Goal: Transaction & Acquisition: Book appointment/travel/reservation

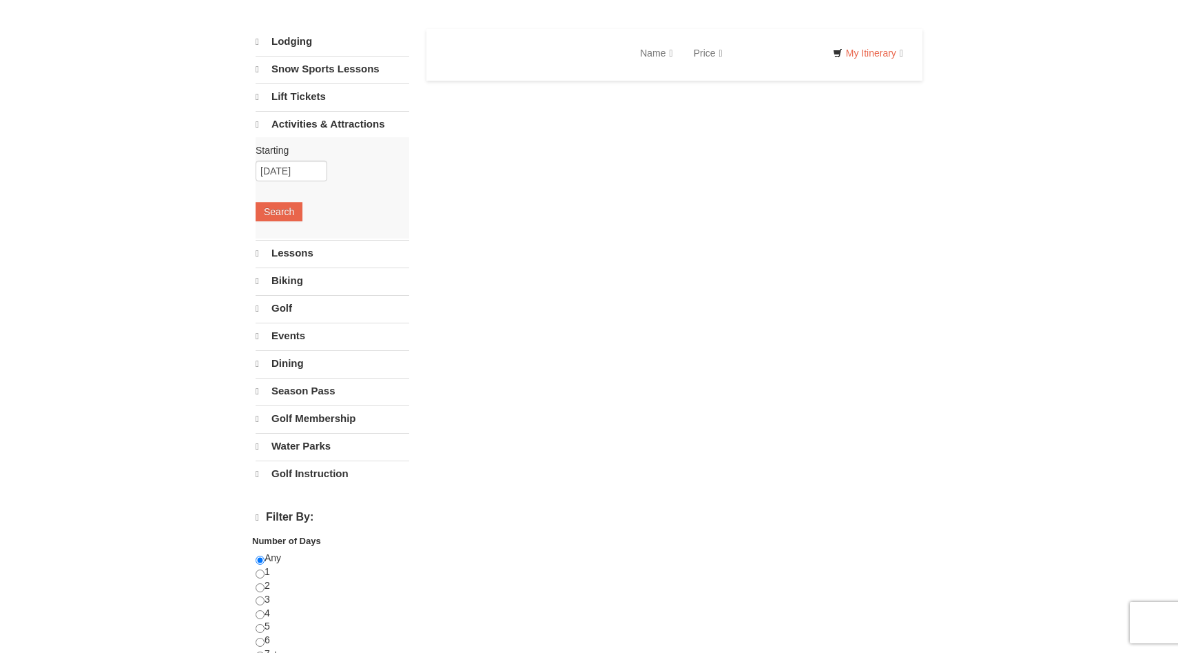
select select "10"
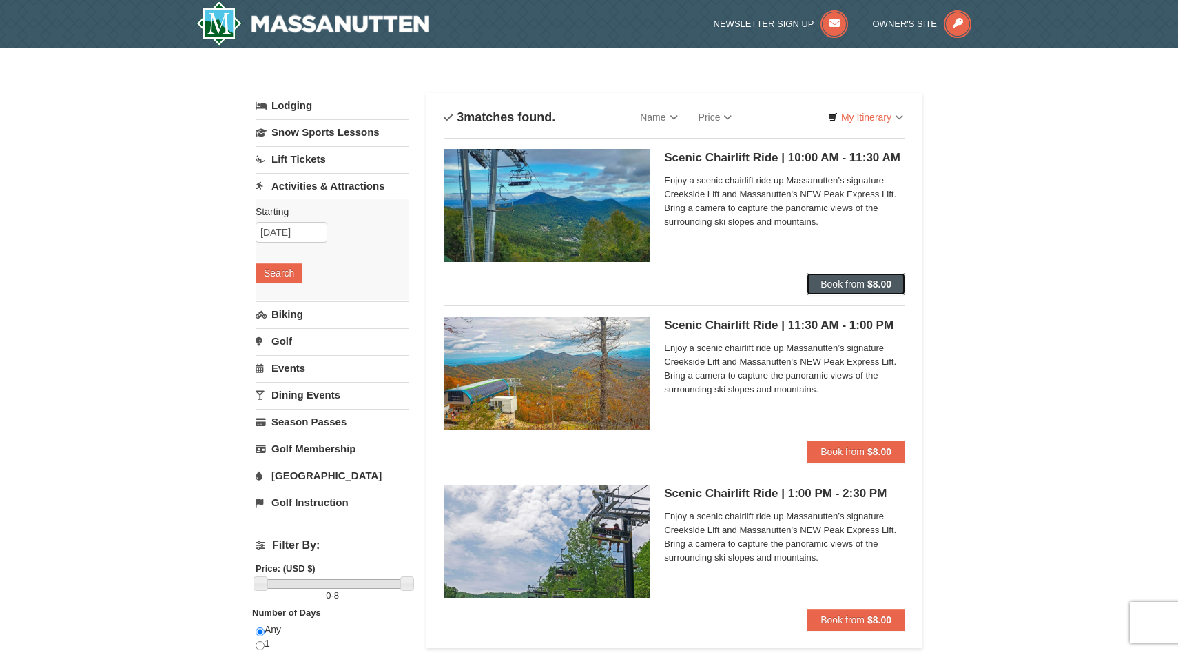
click at [842, 284] on span "Book from" at bounding box center [843, 283] width 44 height 11
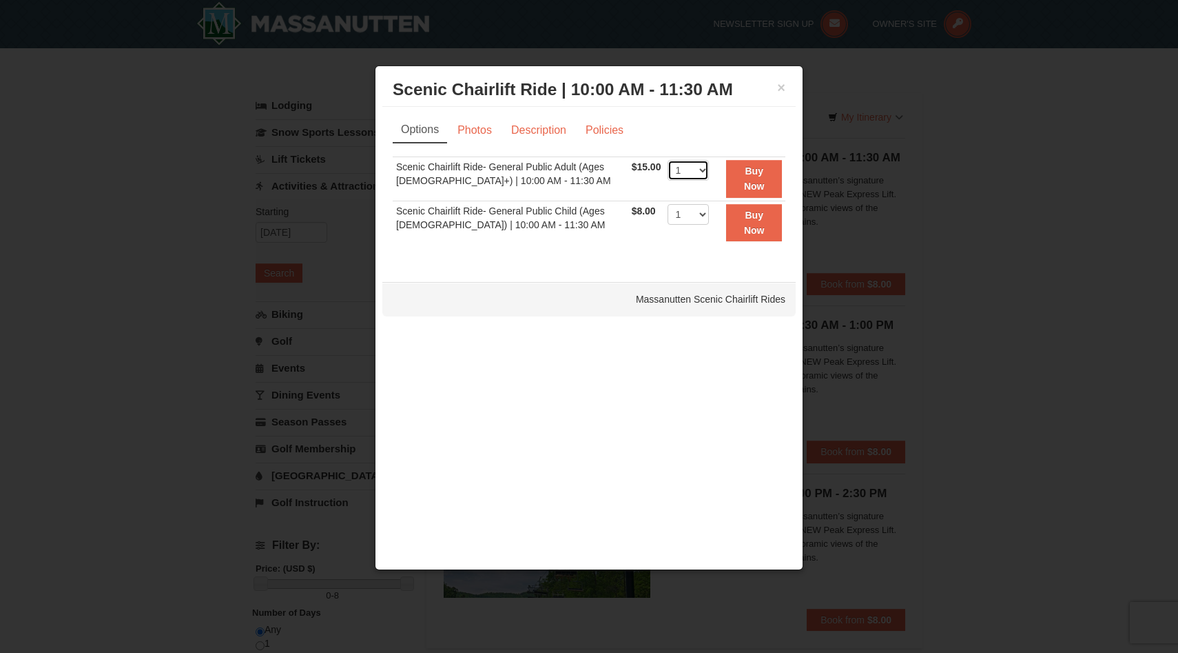
click at [700, 172] on select "1 2 3 4 5 6 7 8 9 10 11 12 13 14 15 16 17 18 19 20 21 22" at bounding box center [688, 170] width 41 height 21
select select "2"
click at [687, 185] on td "1 2 3 4 5 6 7 8 9 10 11 12 13 14 15 16 17 18 19 20 21 22 23 24 25" at bounding box center [688, 178] width 48 height 44
click at [728, 183] on button "Buy Now" at bounding box center [754, 179] width 56 height 38
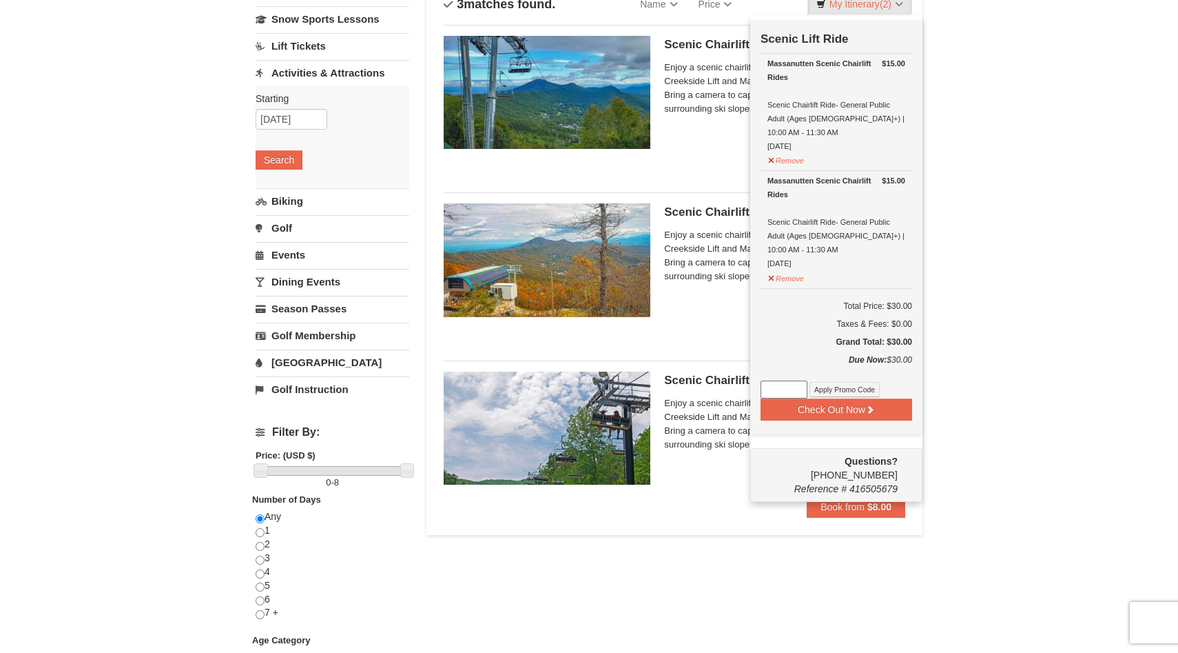
scroll to position [117, 0]
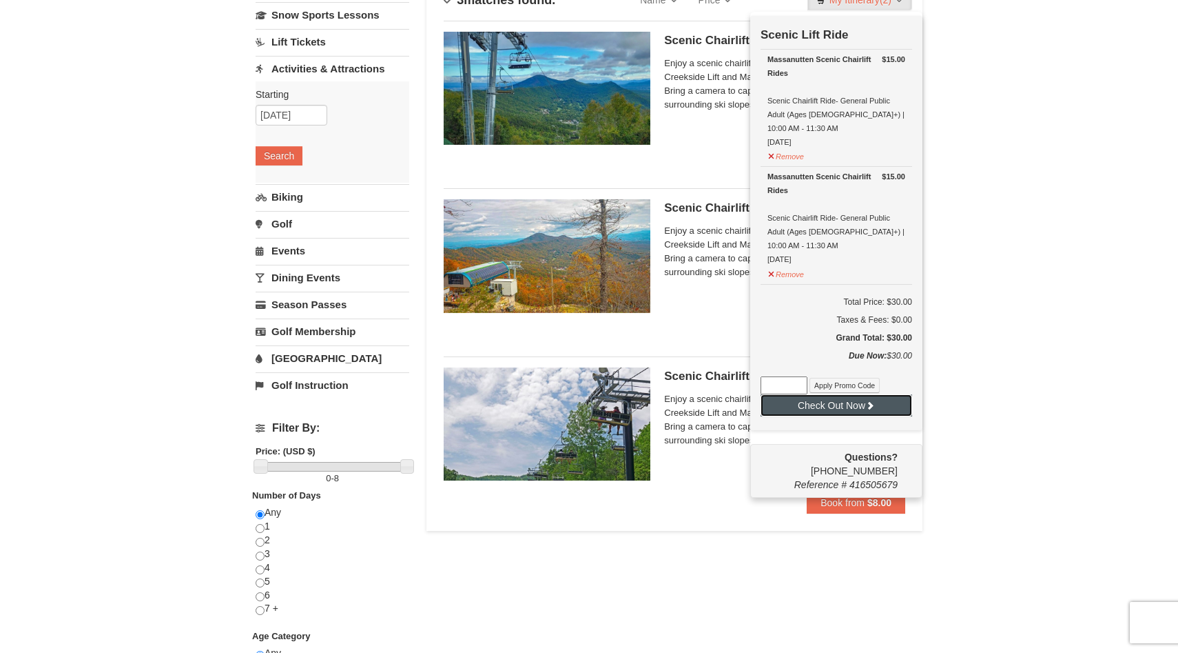
click at [849, 394] on button "Check Out Now" at bounding box center [837, 405] width 152 height 22
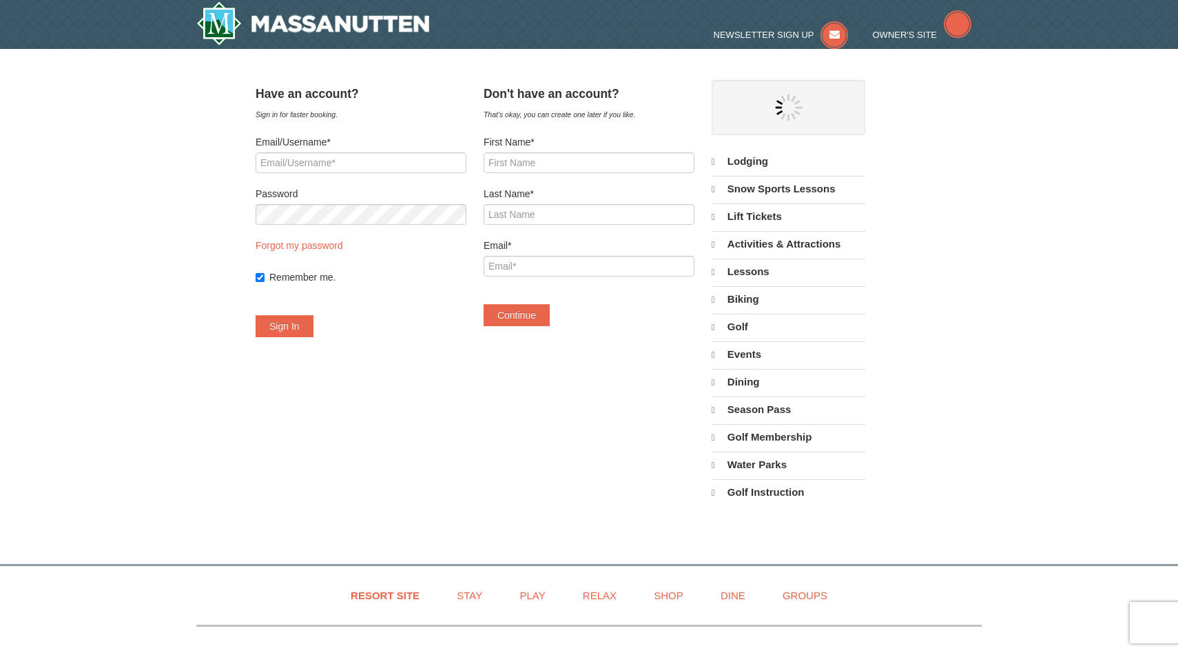
select select "10"
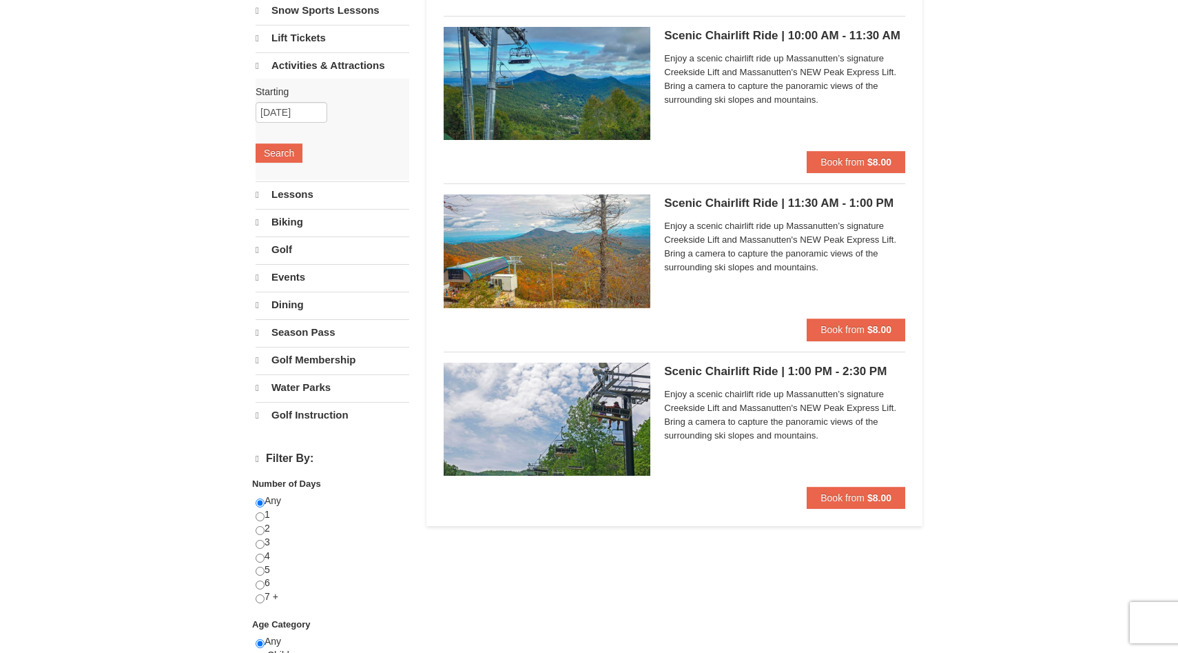
select select "10"
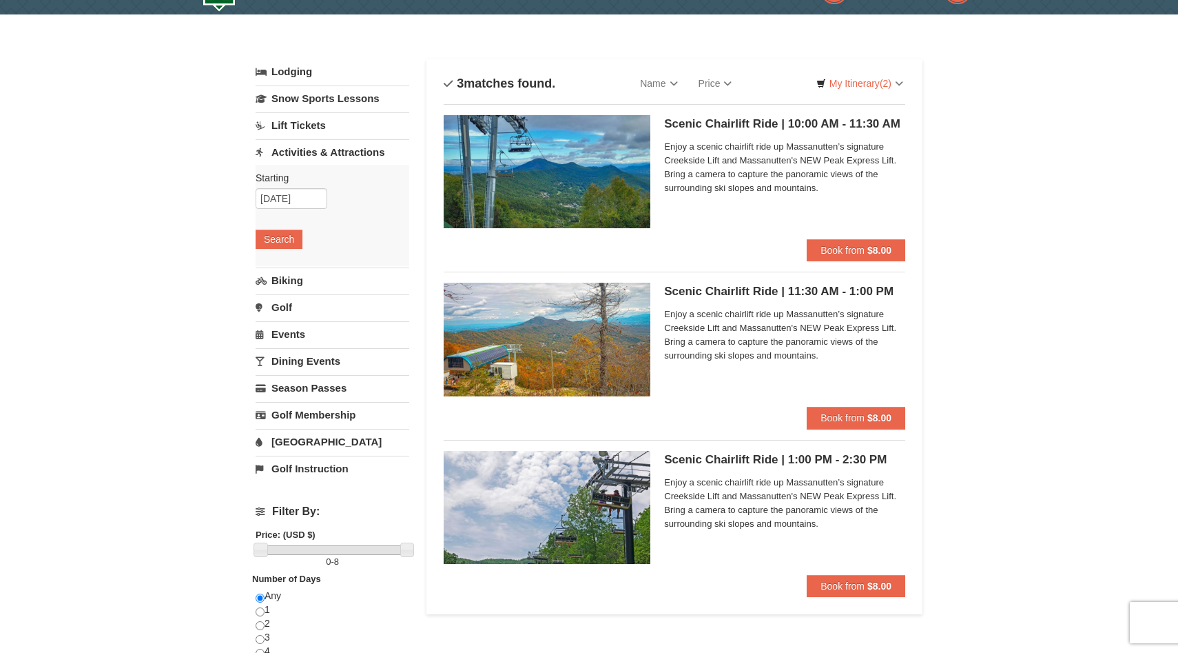
scroll to position [37, 0]
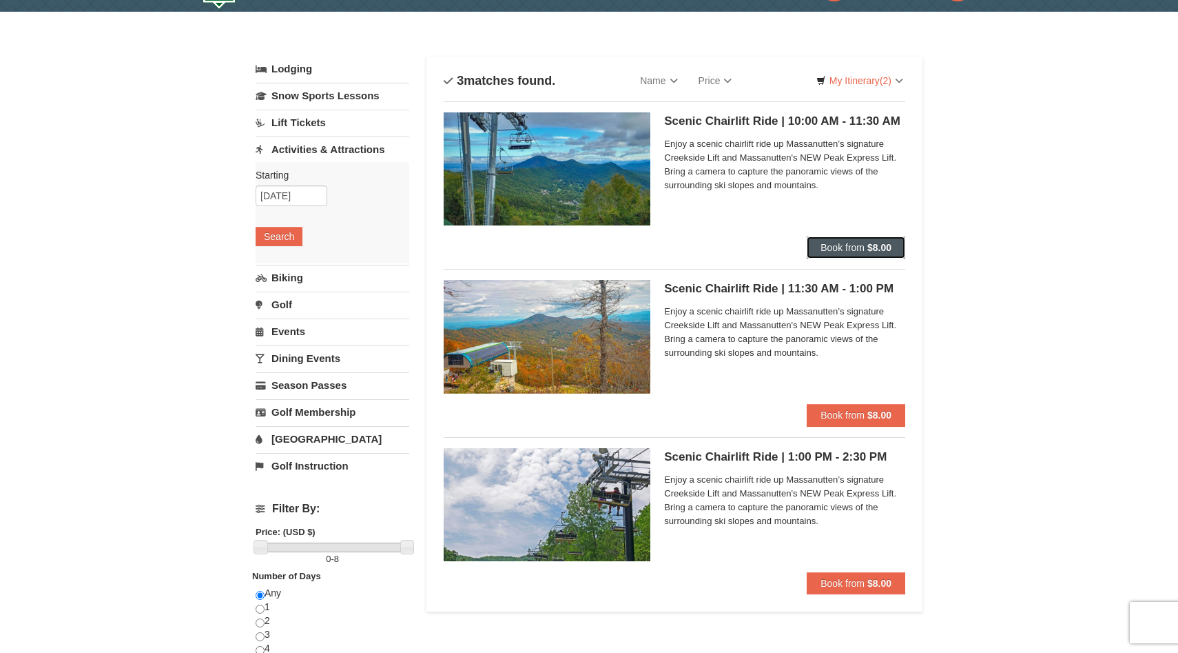
click at [846, 245] on span "Book from" at bounding box center [843, 247] width 44 height 11
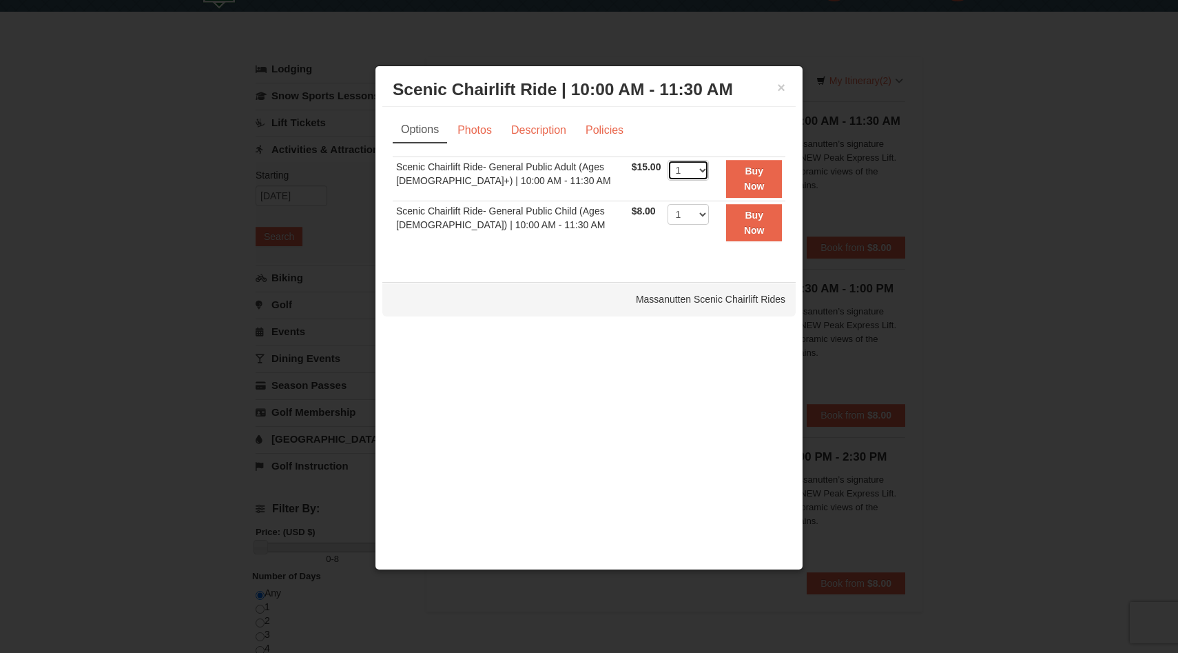
click at [701, 169] on select "1 2 3 4 5 6 7 8 9 10 11 12 13 14 15 16 17 18 19 20 21 22" at bounding box center [688, 170] width 41 height 21
select select "2"
click at [753, 181] on strong "Buy Now" at bounding box center [754, 178] width 21 height 26
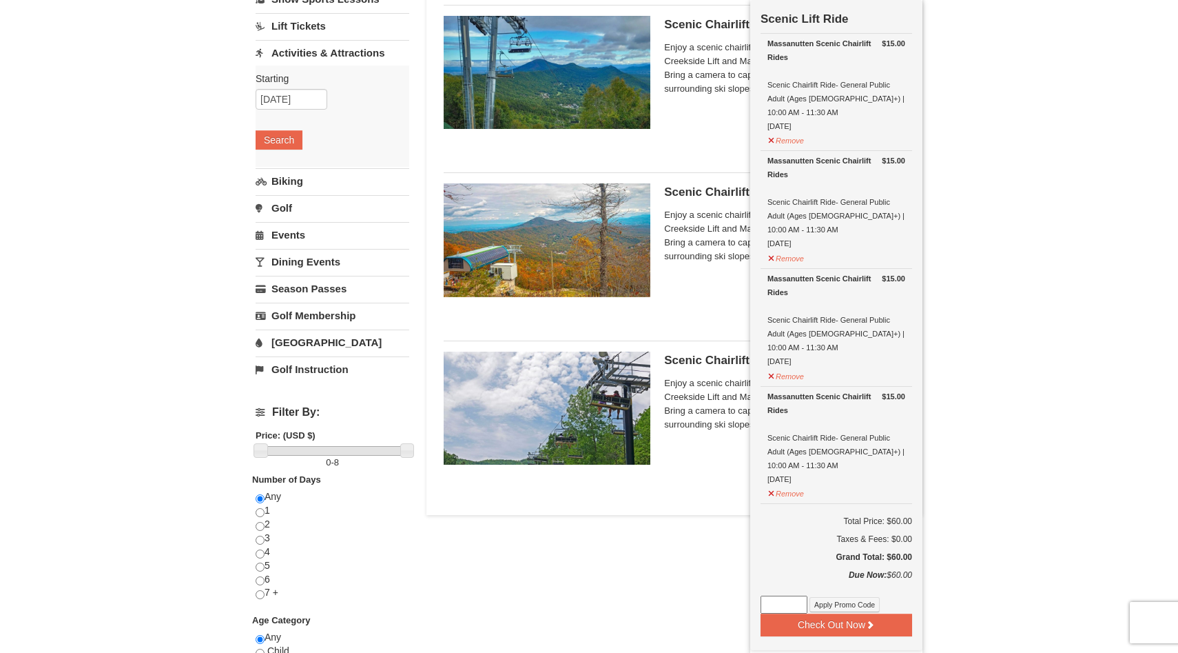
scroll to position [136, 0]
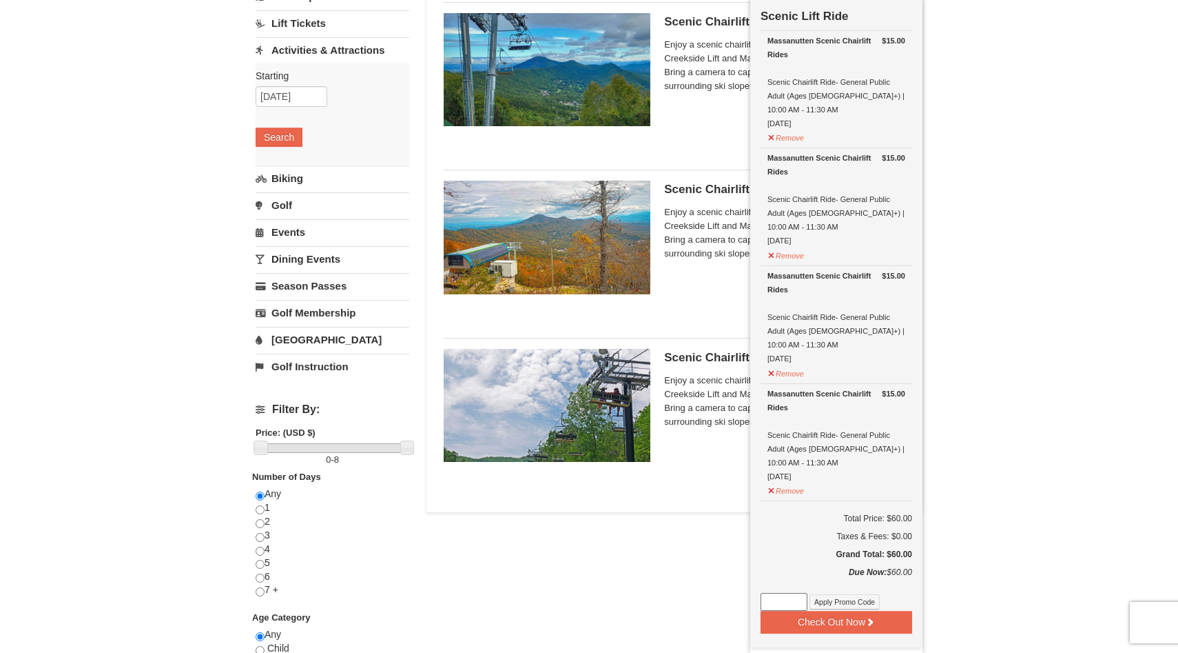
click at [777, 593] on input at bounding box center [784, 602] width 47 height 18
paste input "TDXNOW40"
type input "TDXNOW40"
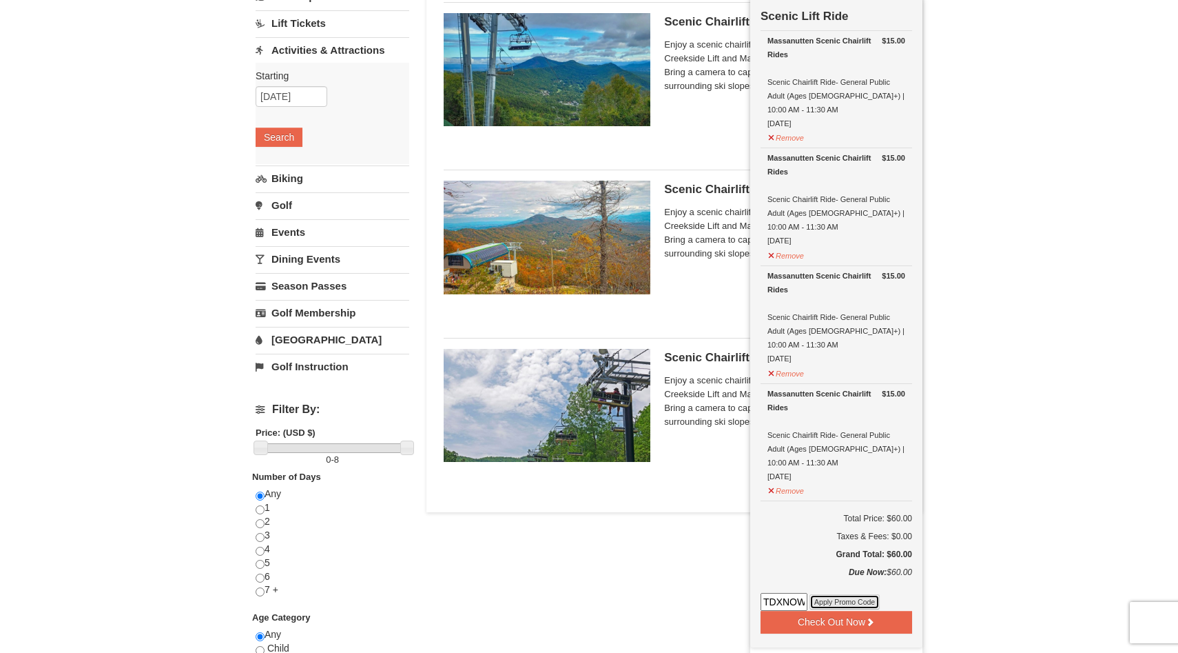
click at [863, 594] on button "Apply Promo Code" at bounding box center [845, 601] width 70 height 15
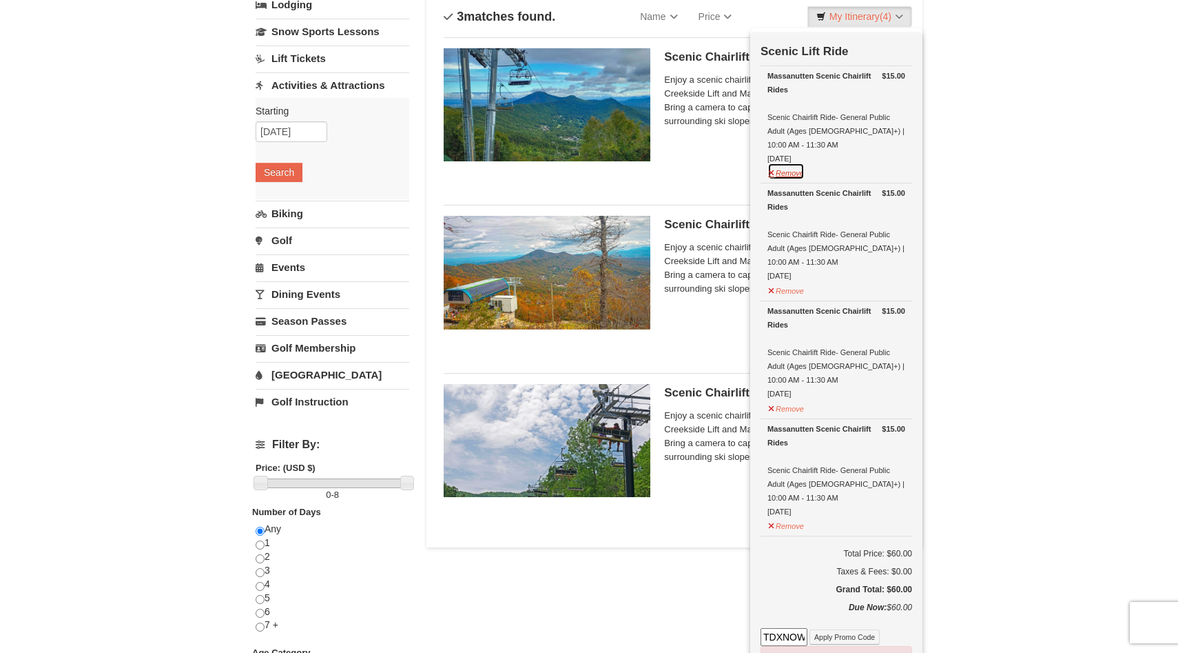
click at [790, 163] on button "Remove" at bounding box center [786, 171] width 37 height 17
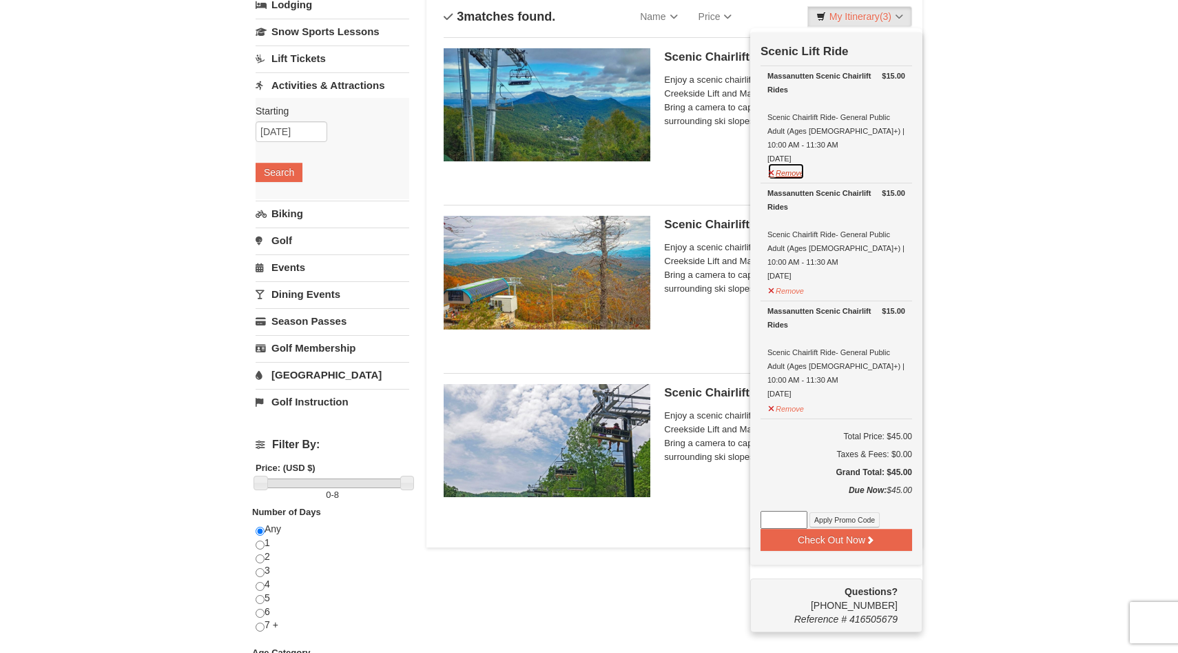
click at [786, 163] on button "Remove" at bounding box center [786, 171] width 37 height 17
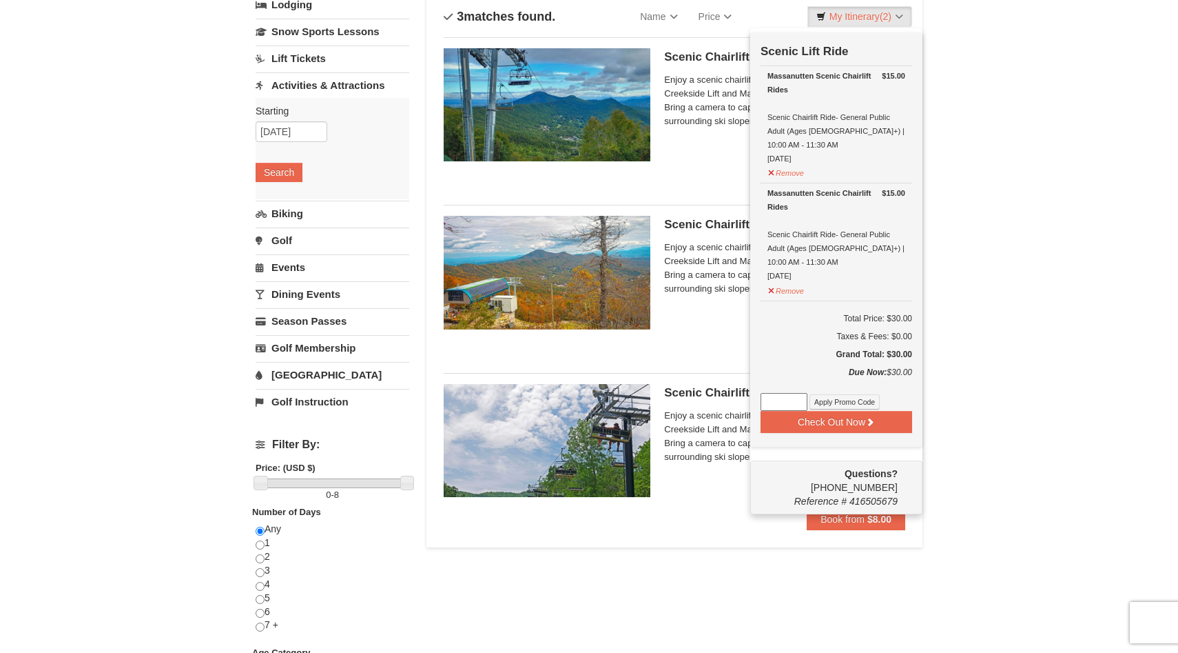
click at [777, 393] on input at bounding box center [784, 402] width 47 height 18
paste input "stay&shred25"
type input "stay&shred25"
click at [828, 394] on button "Apply Promo Code" at bounding box center [845, 401] width 70 height 15
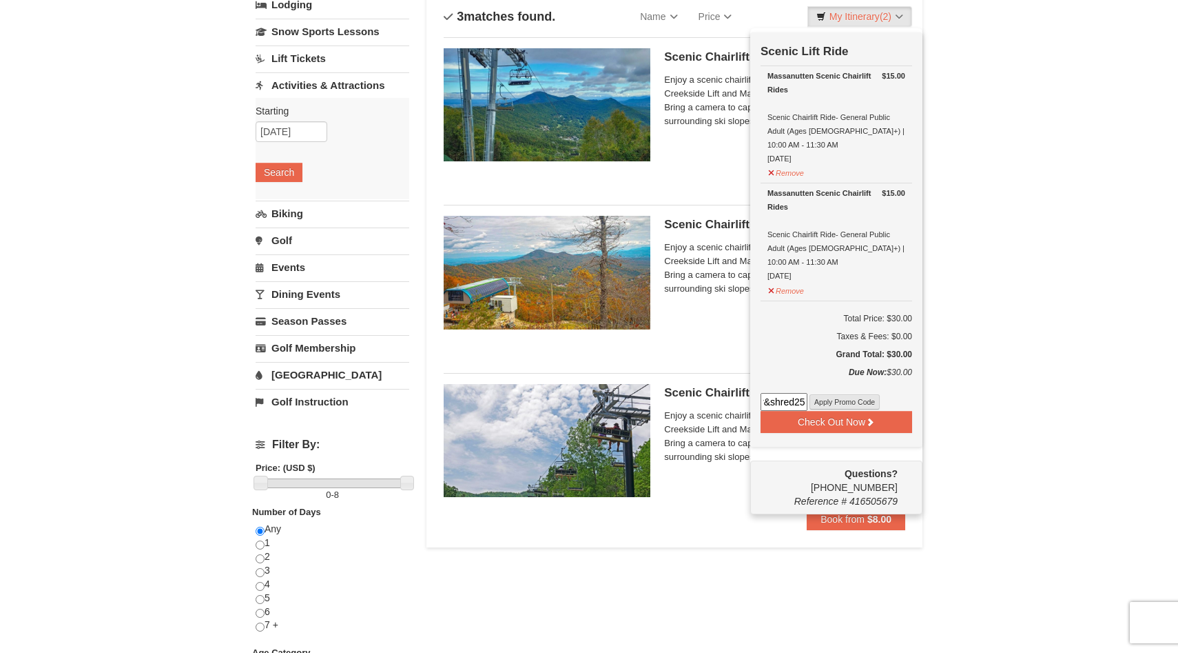
scroll to position [0, 0]
click at [790, 393] on input at bounding box center [784, 402] width 47 height 18
paste input "SAVE25"
type input "SAVE25"
click at [851, 394] on button "Apply Promo Code" at bounding box center [845, 401] width 70 height 15
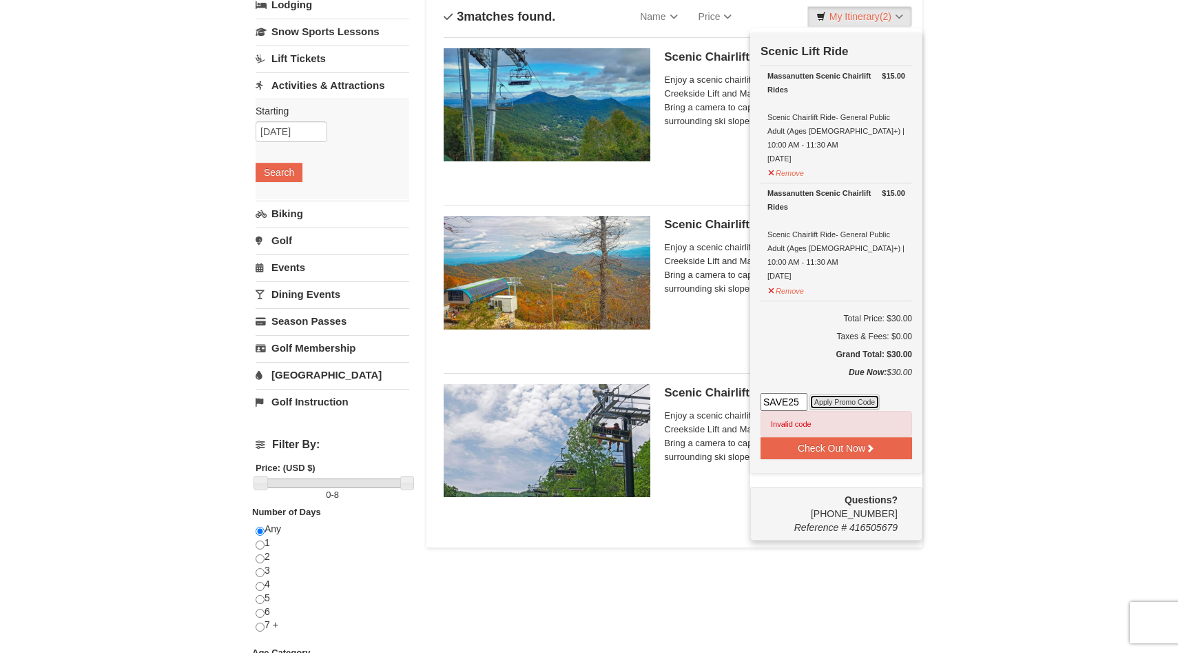
click at [849, 394] on button "Apply Promo Code" at bounding box center [845, 401] width 70 height 15
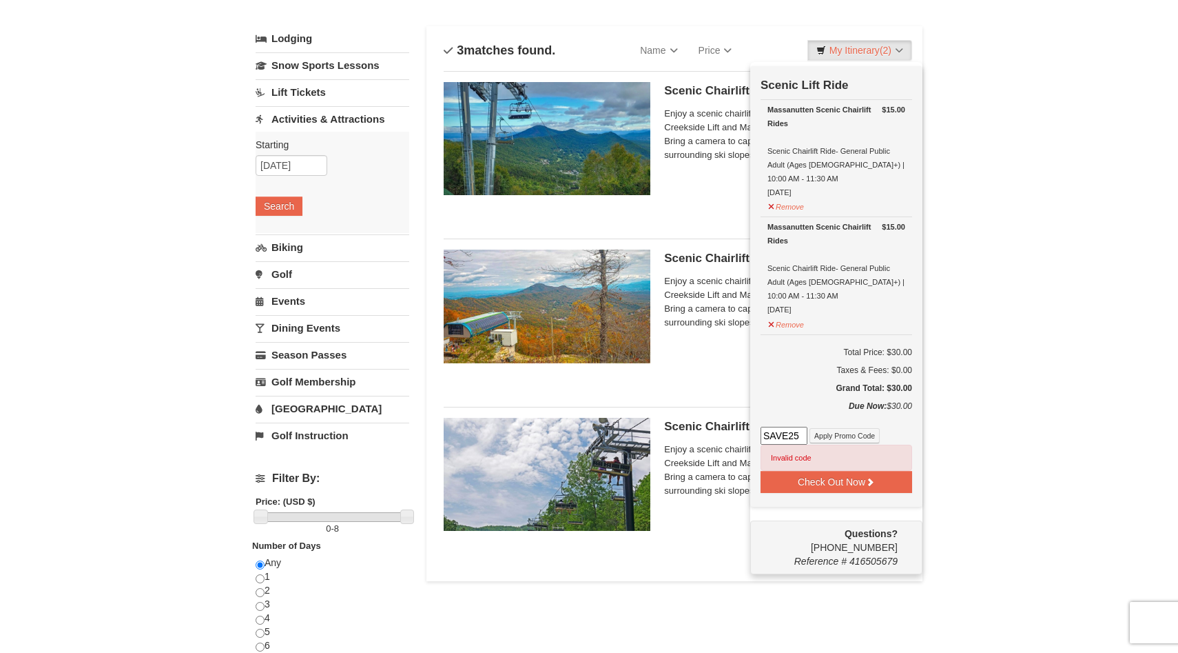
scroll to position [65, 0]
